Goal: Find contact information: Find contact information

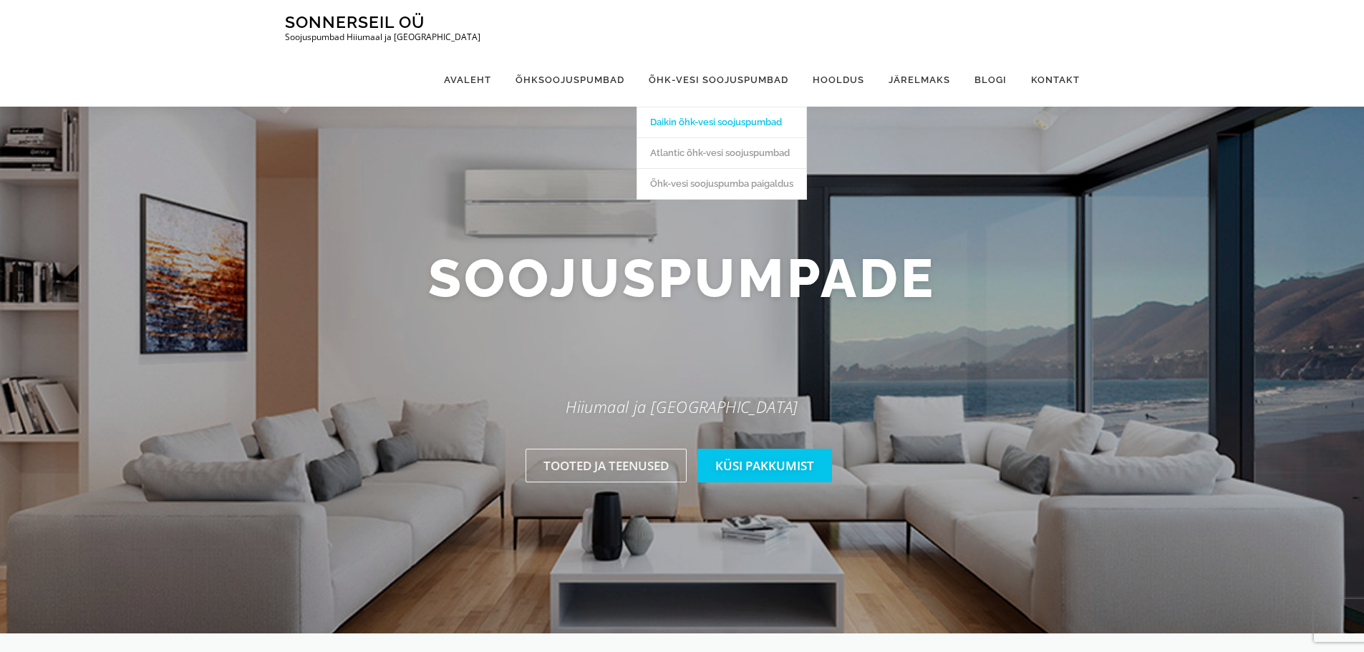
click at [693, 107] on link "Daikin õhk-vesi soojuspumbad" at bounding box center [721, 122] width 169 height 31
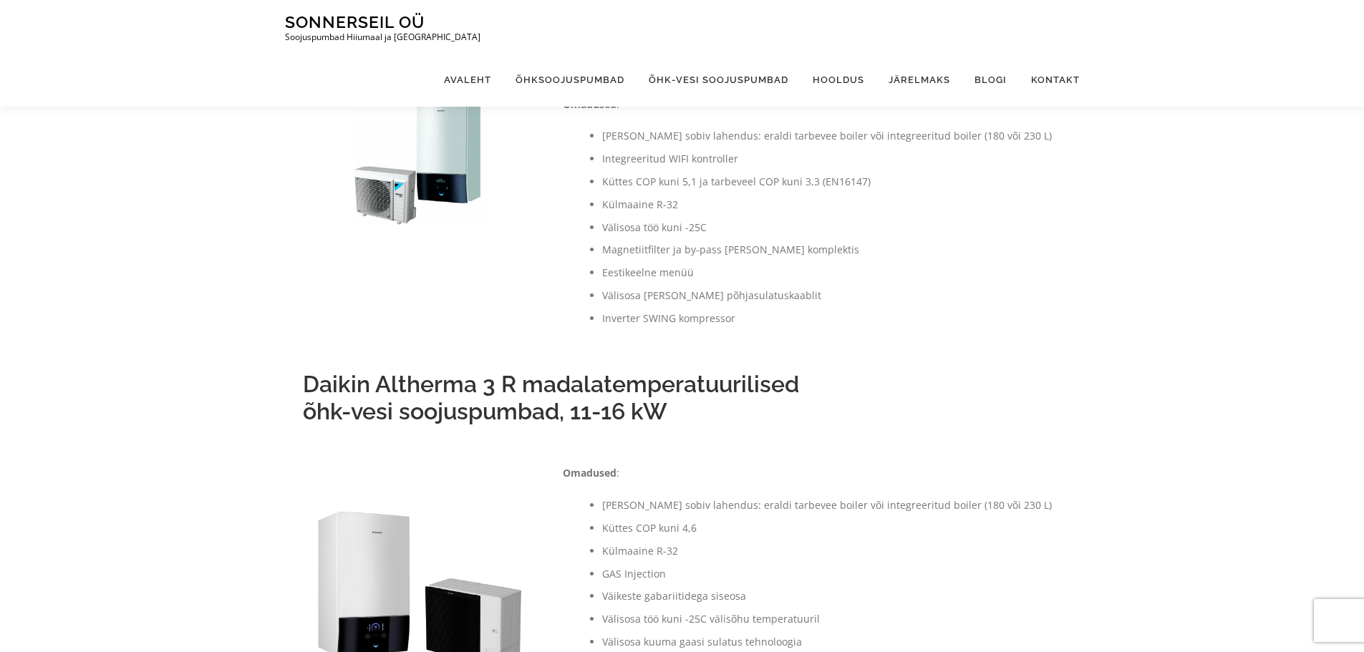
scroll to position [384, 0]
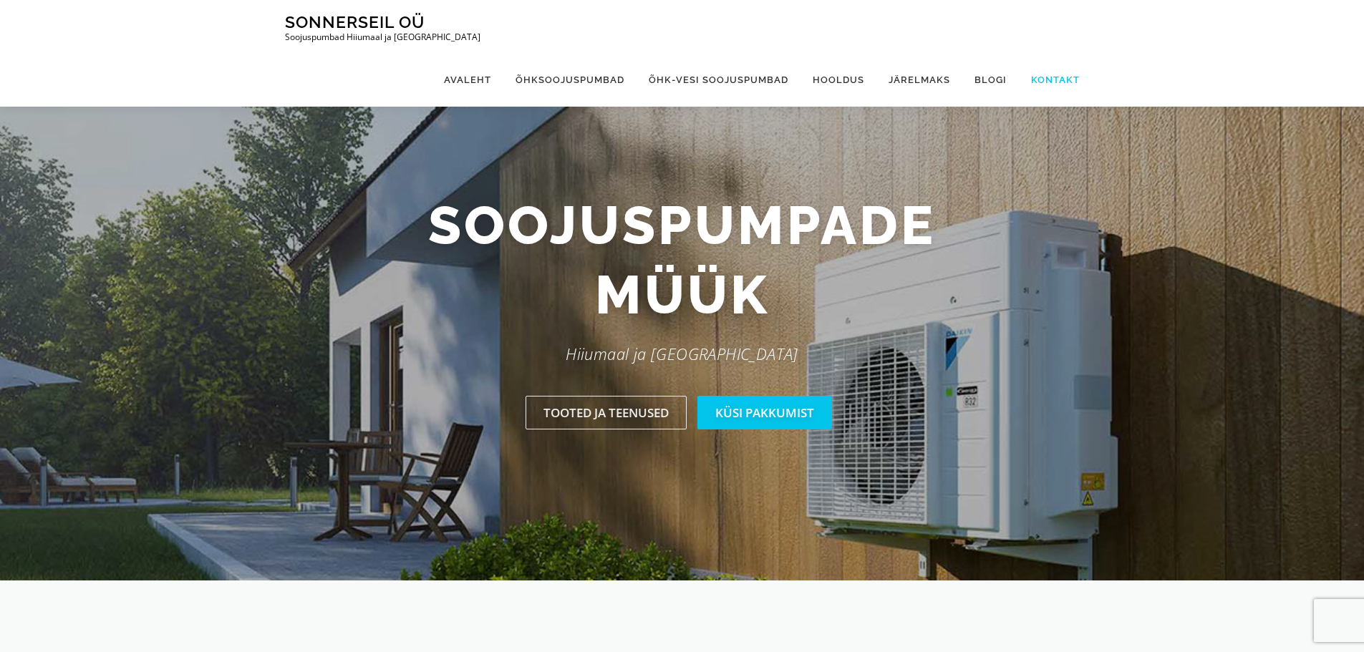
click at [1067, 53] on link "Kontakt" at bounding box center [1049, 80] width 61 height 54
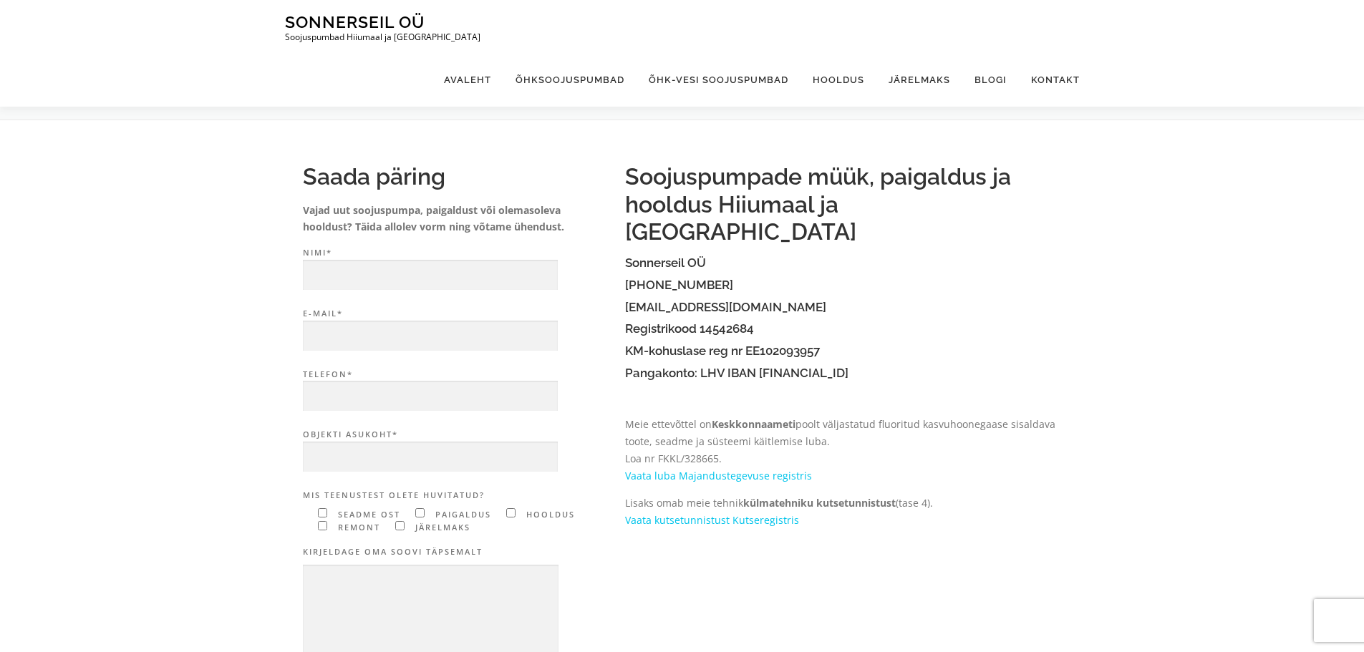
drag, startPoint x: 1046, startPoint y: 48, endPoint x: 915, endPoint y: 341, distance: 320.8
click at [915, 367] on h4 "Pangakonto: LHV IBAN EE437700771003214164" at bounding box center [843, 374] width 437 height 14
